Goal: Information Seeking & Learning: Learn about a topic

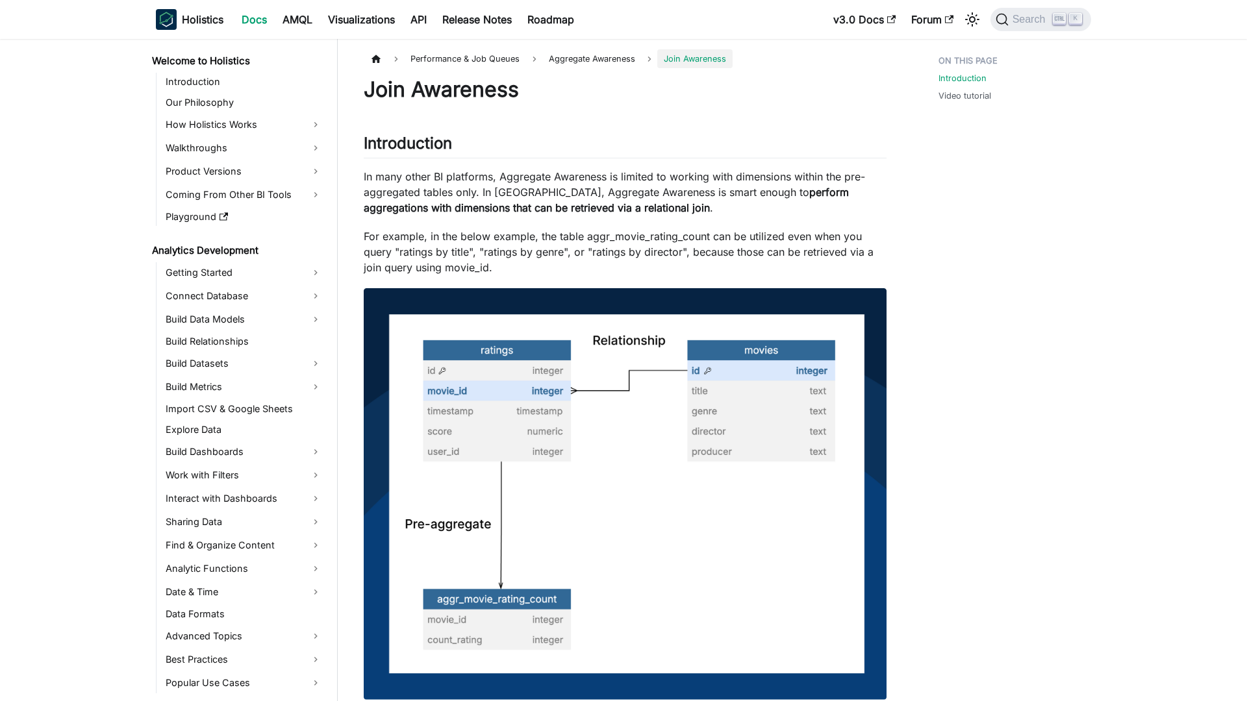
scroll to position [831, 0]
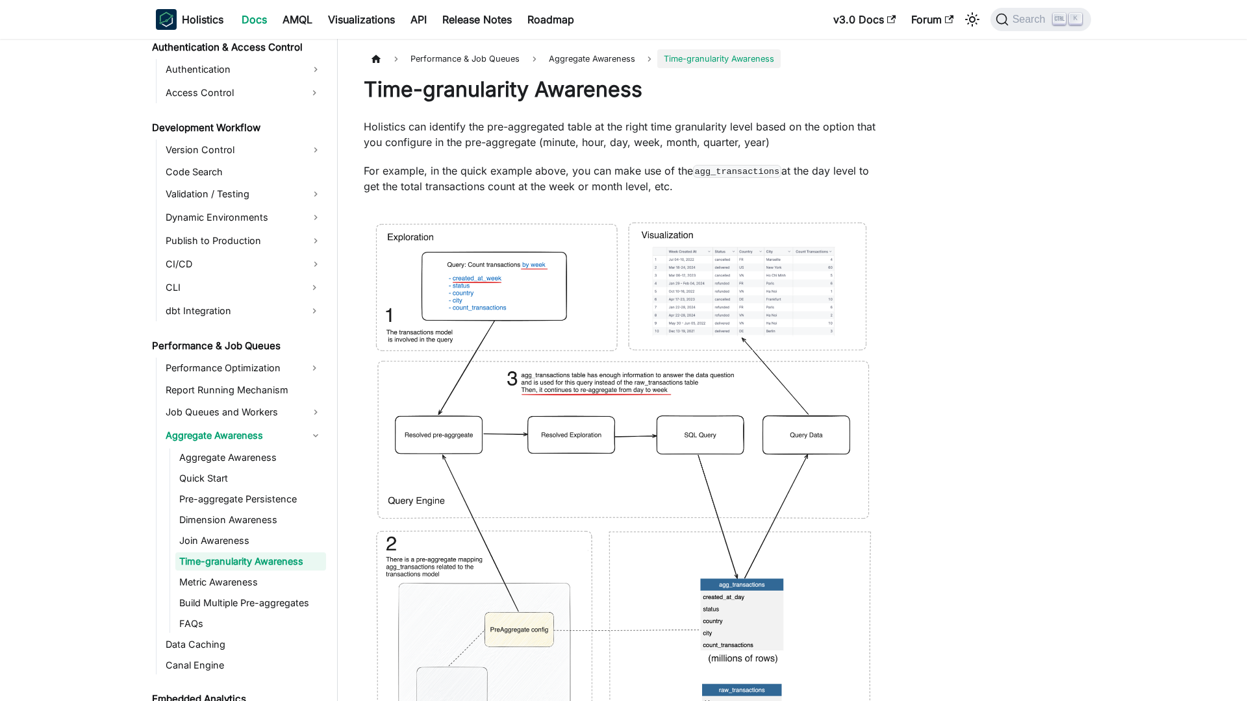
scroll to position [852, 0]
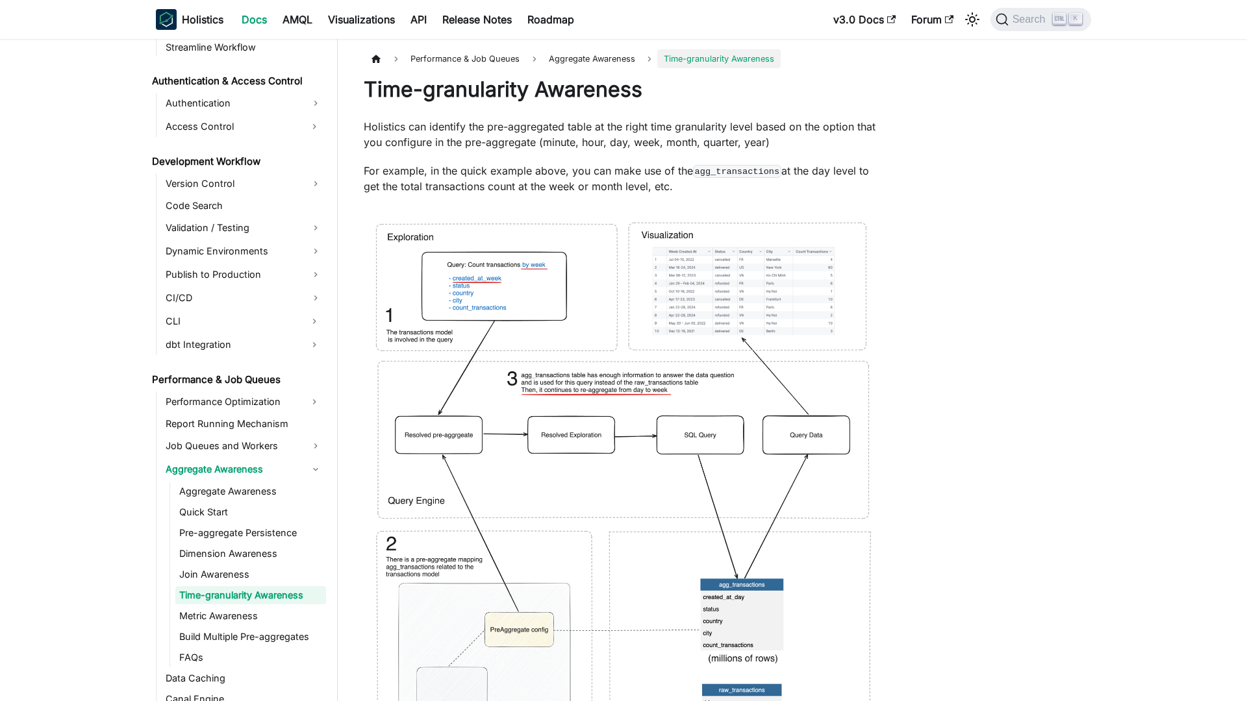
scroll to position [852, 0]
